Goal: Check status: Check status

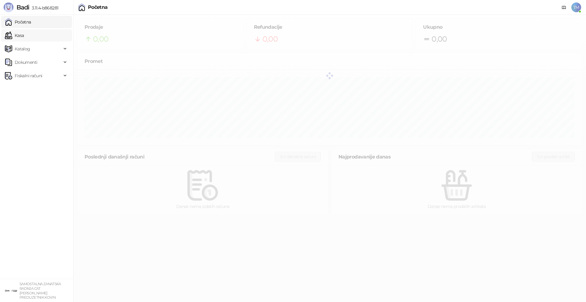
click at [18, 34] on link "Kasa" at bounding box center [14, 35] width 19 height 12
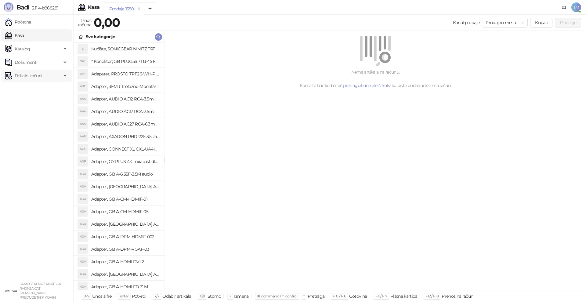
click at [37, 79] on span "Fiskalni računi" at bounding box center [28, 76] width 27 height 12
click at [41, 89] on link "Izdati računi" at bounding box center [23, 89] width 33 height 12
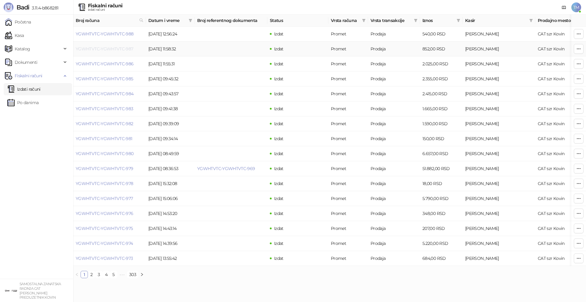
click at [109, 50] on link "YGWHTVTC-YGWHTVTC-987" at bounding box center [105, 48] width 58 height 5
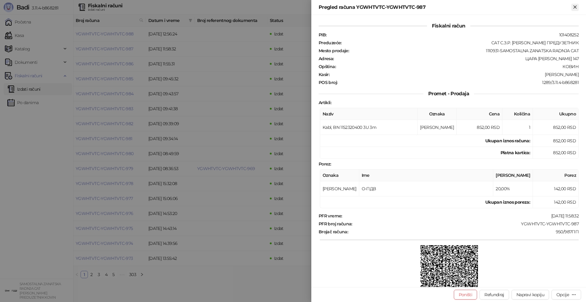
click at [575, 9] on icon "Zatvori" at bounding box center [574, 6] width 5 height 5
